Goal: Task Accomplishment & Management: Complete application form

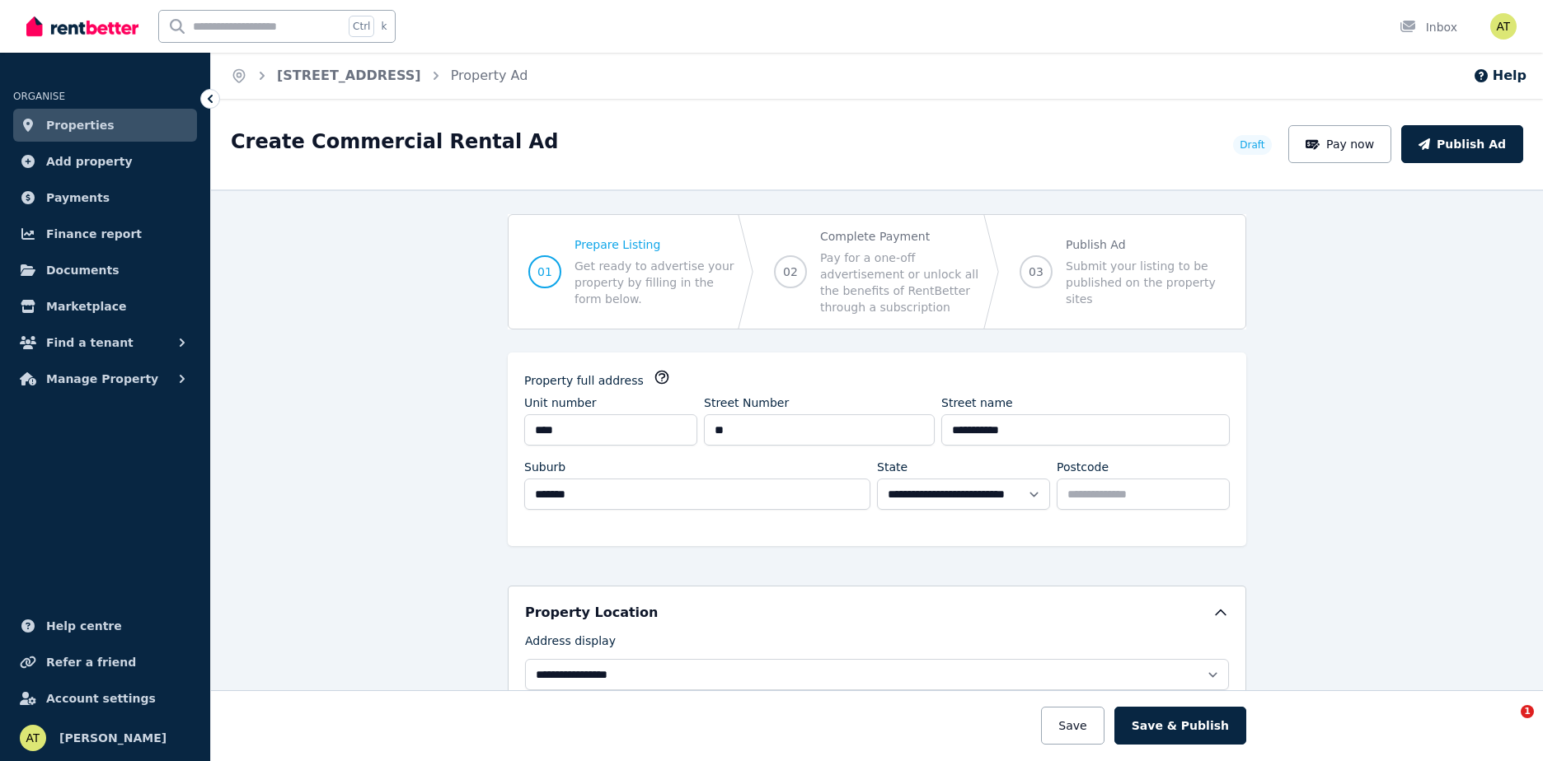
select select "***"
select select "**********"
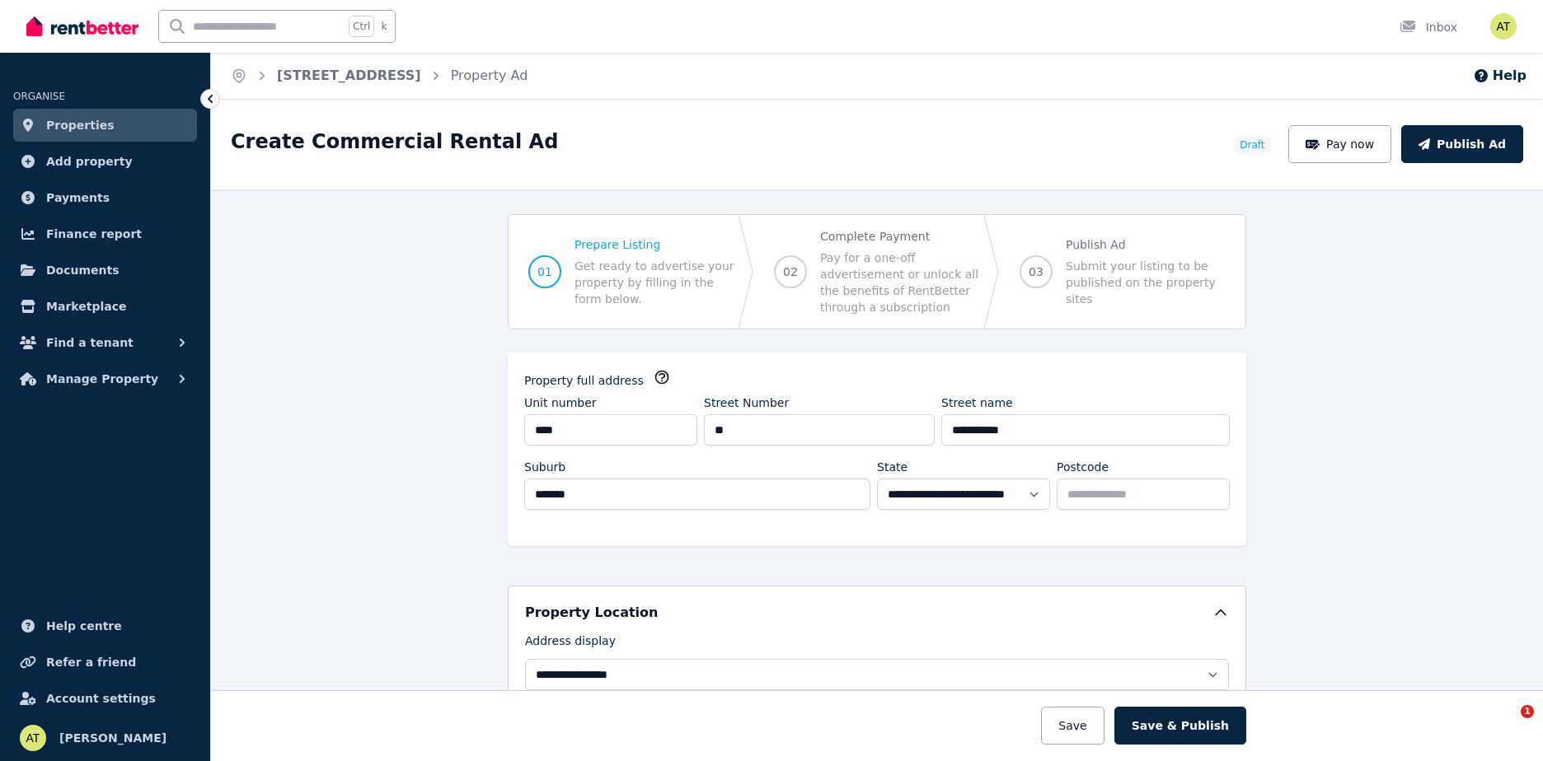
select select "**********"
